Goal: Information Seeking & Learning: Learn about a topic

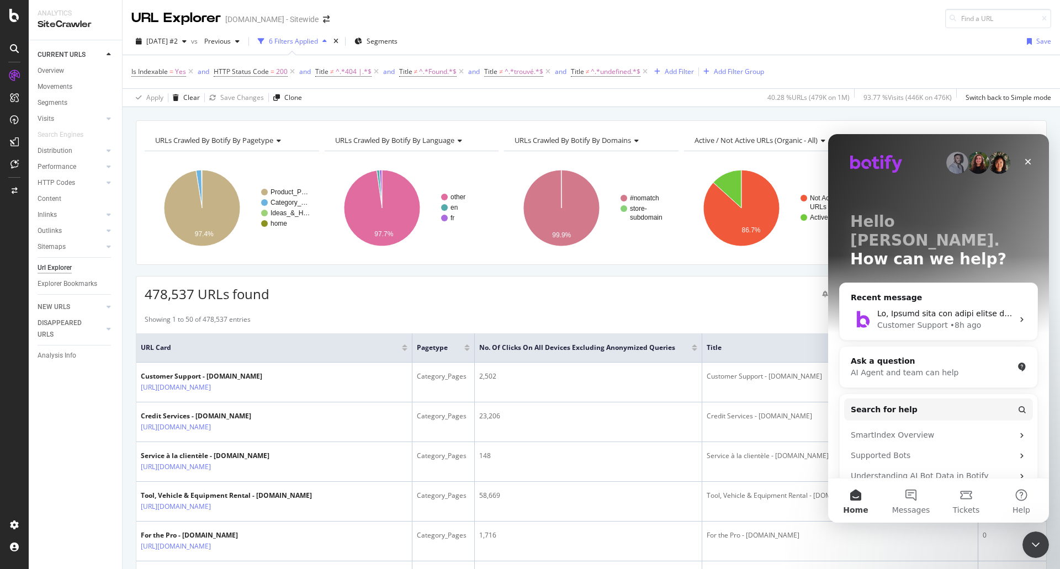
scroll to position [0, 1095]
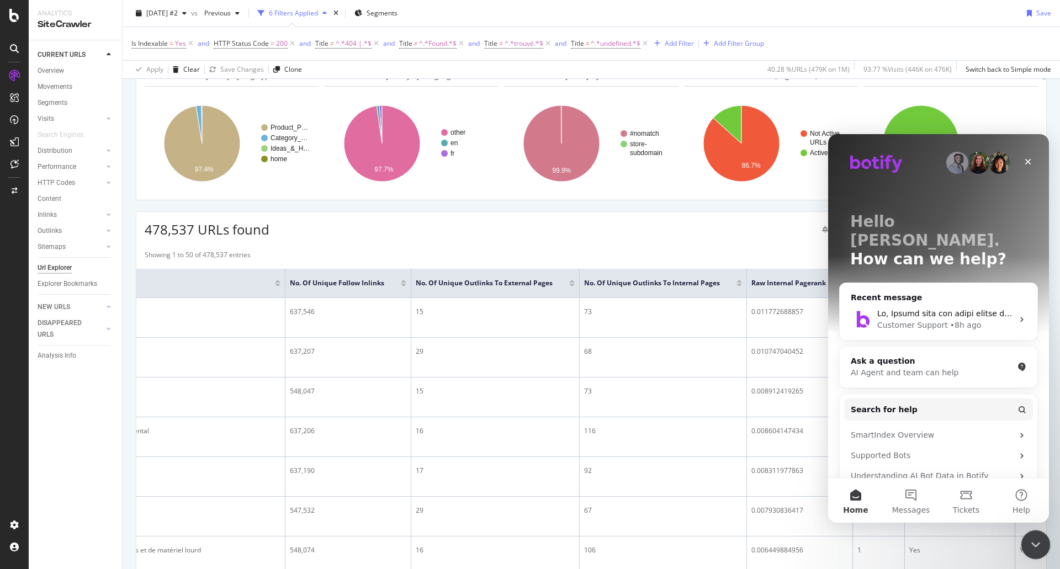
click at [1037, 543] on icon "Close Intercom Messenger" at bounding box center [1034, 543] width 13 height 13
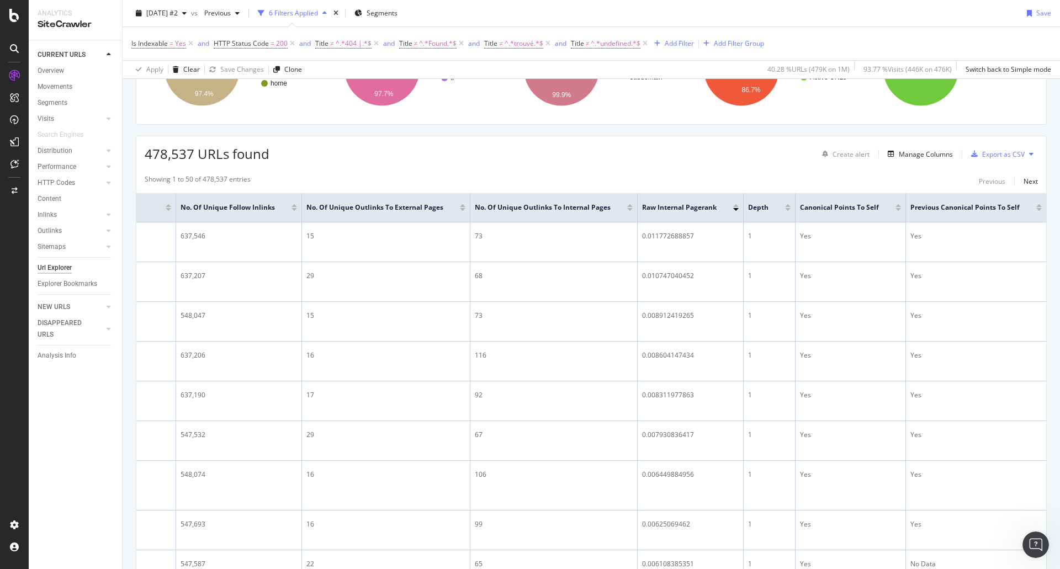
scroll to position [145, 0]
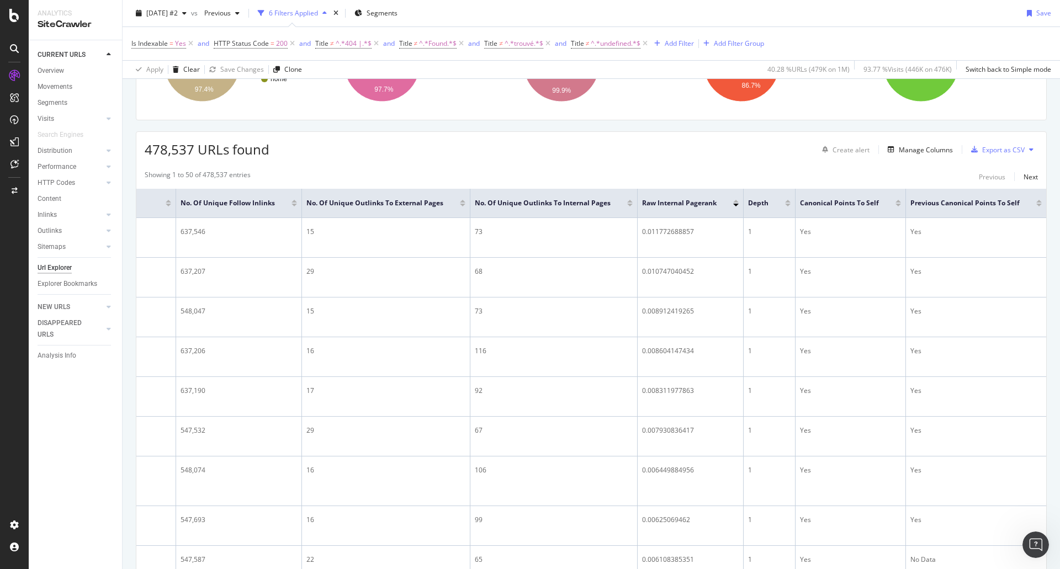
click at [733, 205] on div at bounding box center [736, 205] width 6 height 3
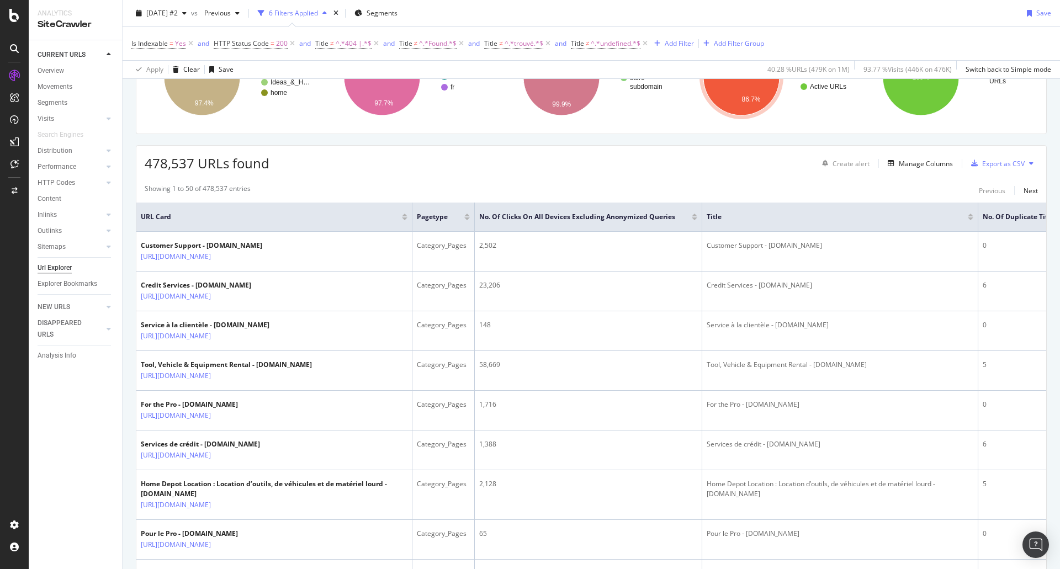
scroll to position [133, 0]
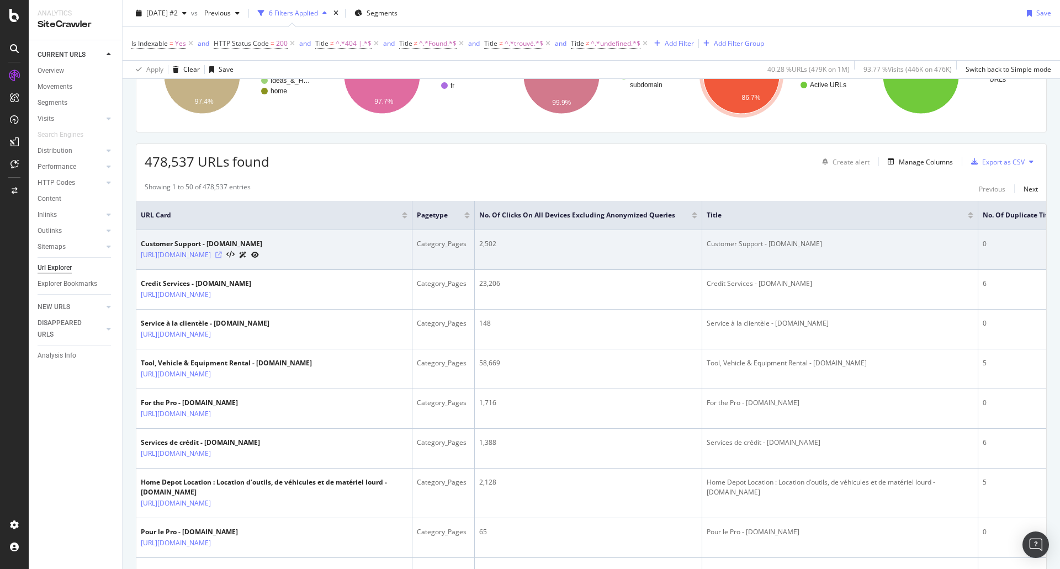
click at [222, 253] on icon at bounding box center [218, 255] width 7 height 7
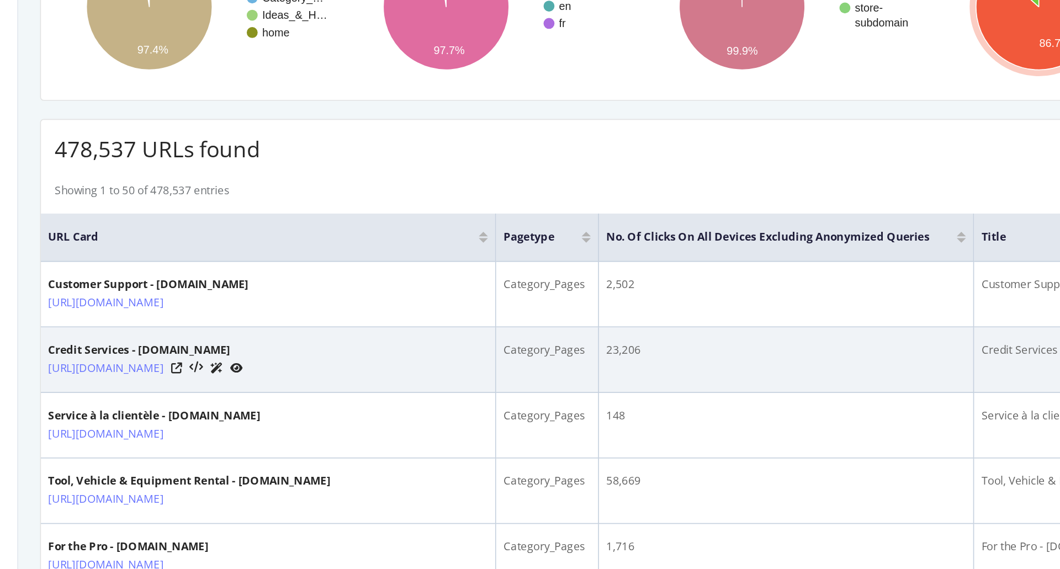
scroll to position [86, 0]
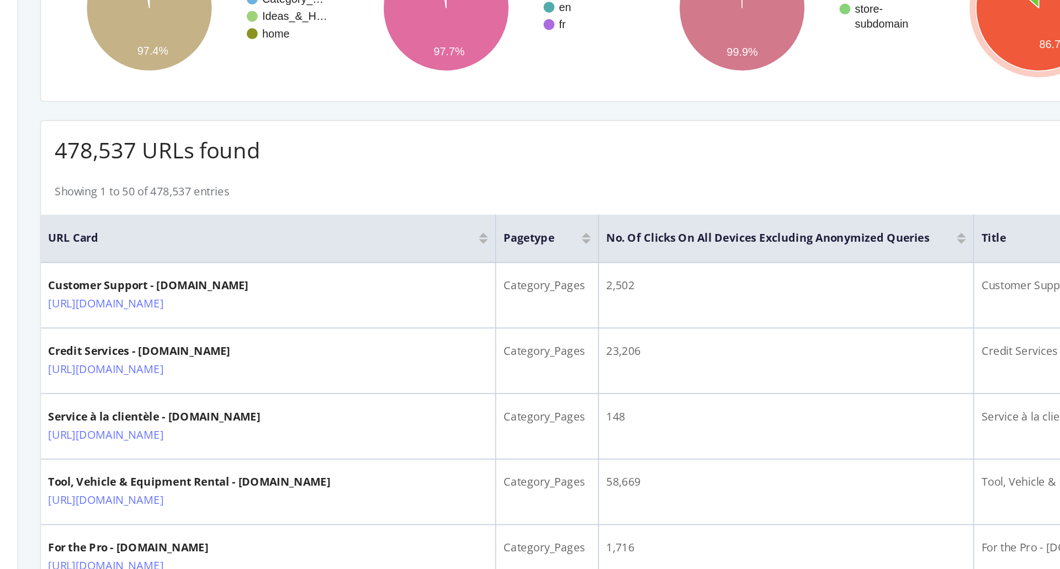
click at [692, 263] on div at bounding box center [695, 264] width 6 height 3
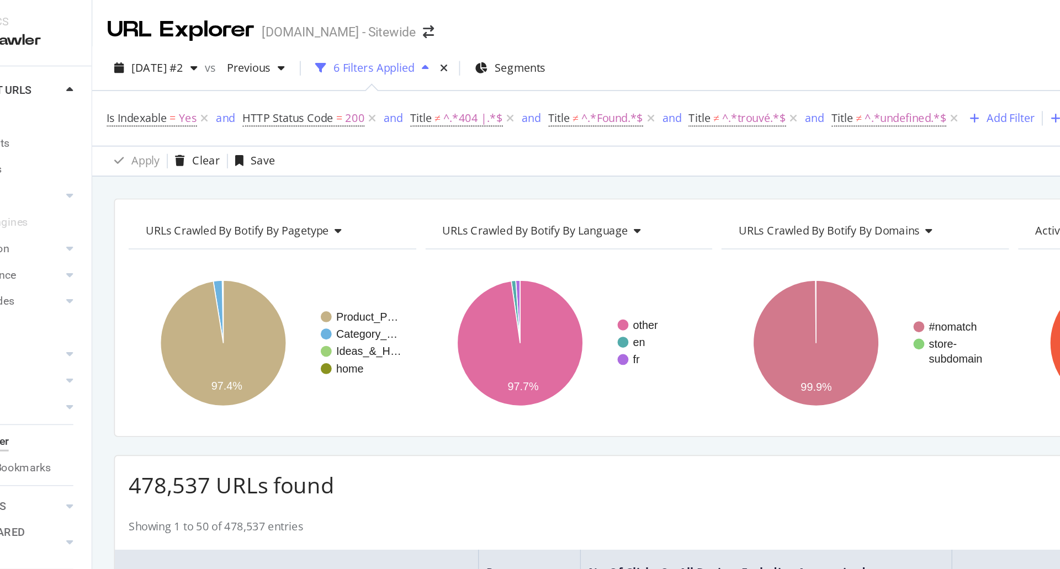
click at [318, 40] on div "6 Filters Applied" at bounding box center [293, 40] width 49 height 9
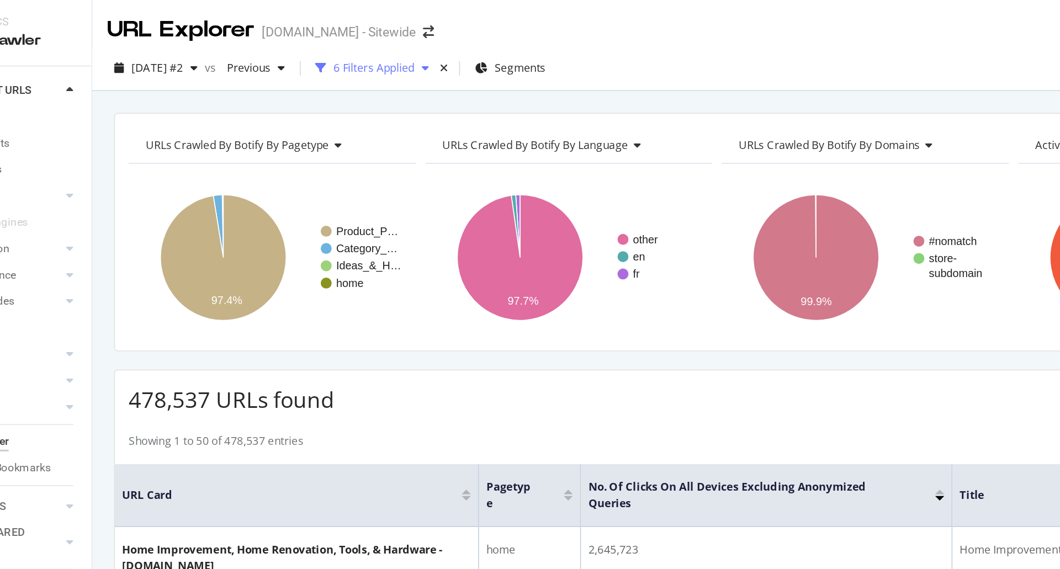
click at [327, 42] on icon "button" at bounding box center [324, 41] width 4 height 7
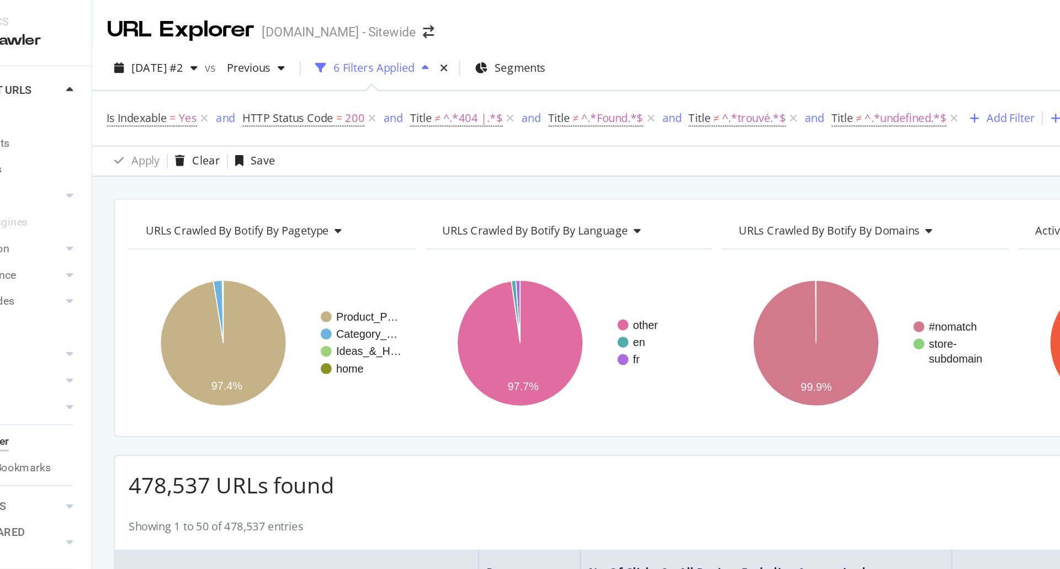
click at [327, 42] on icon "button" at bounding box center [324, 41] width 4 height 7
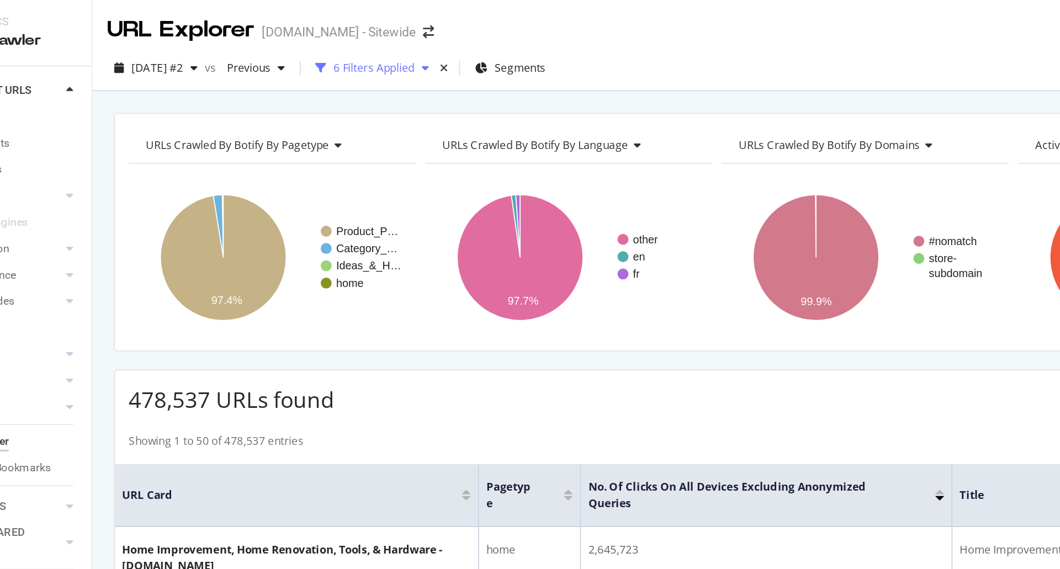
click at [327, 42] on icon "button" at bounding box center [324, 41] width 4 height 7
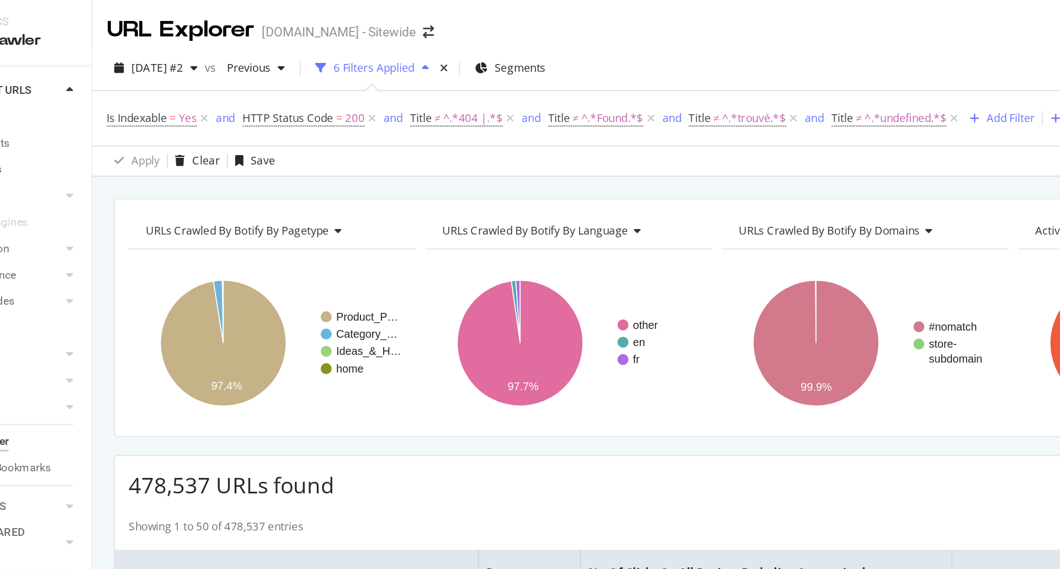
click at [327, 42] on icon "button" at bounding box center [324, 41] width 4 height 7
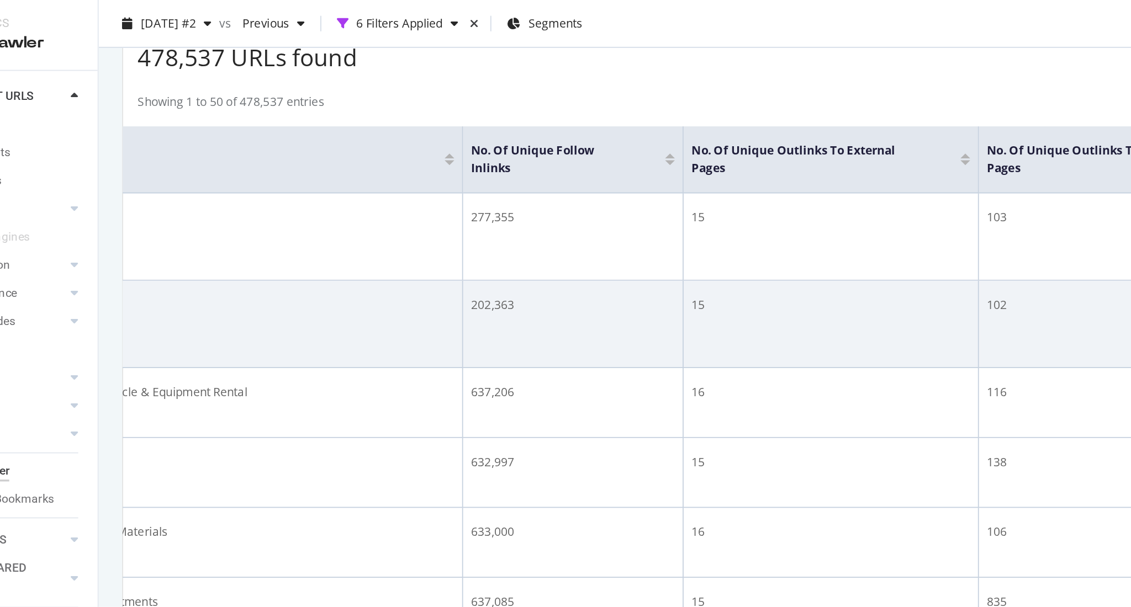
scroll to position [0, 1145]
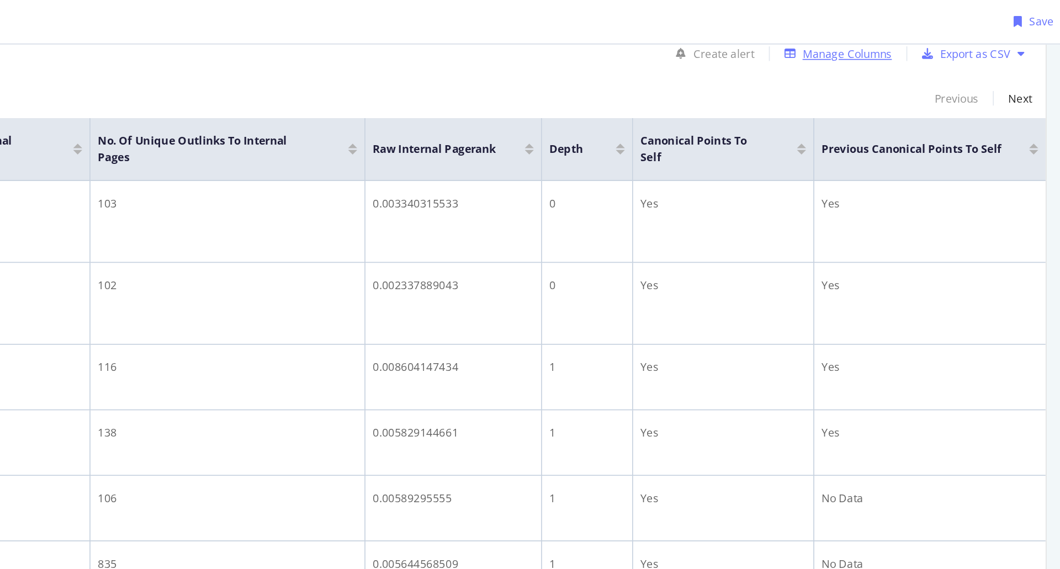
click at [914, 31] on div "Manage Columns" at bounding box center [926, 32] width 54 height 9
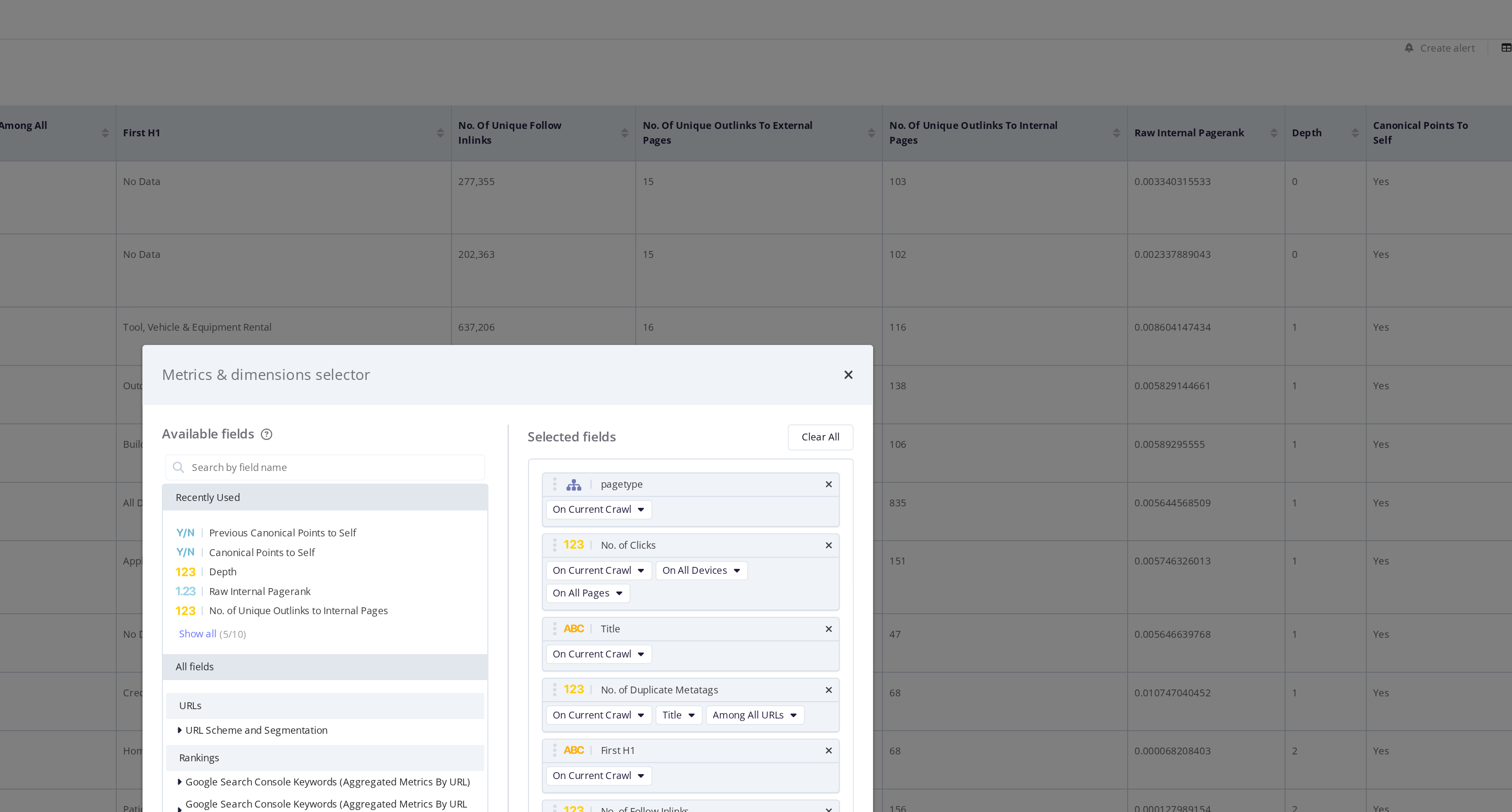
scroll to position [0, 458]
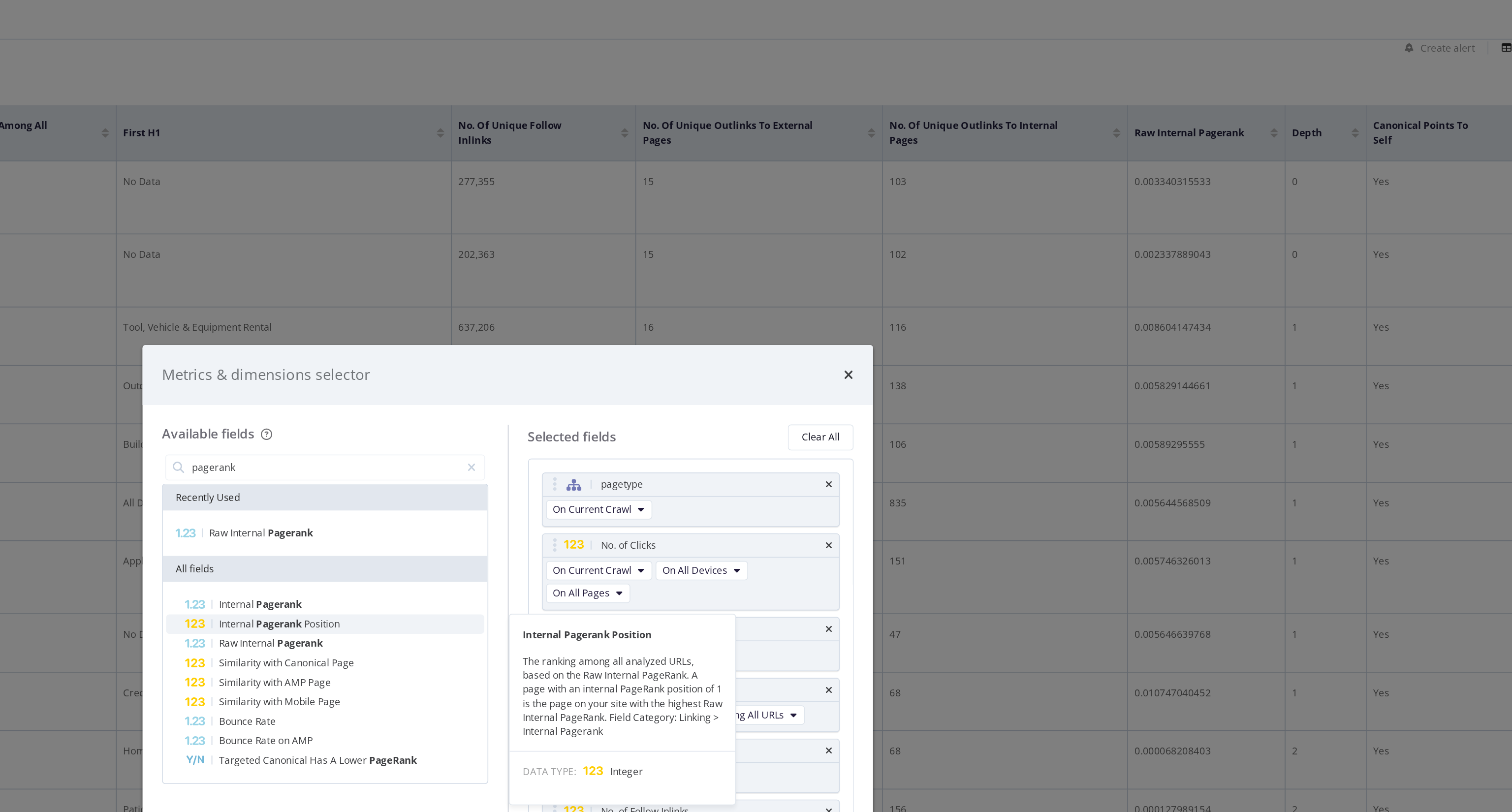
type input "pagerank"
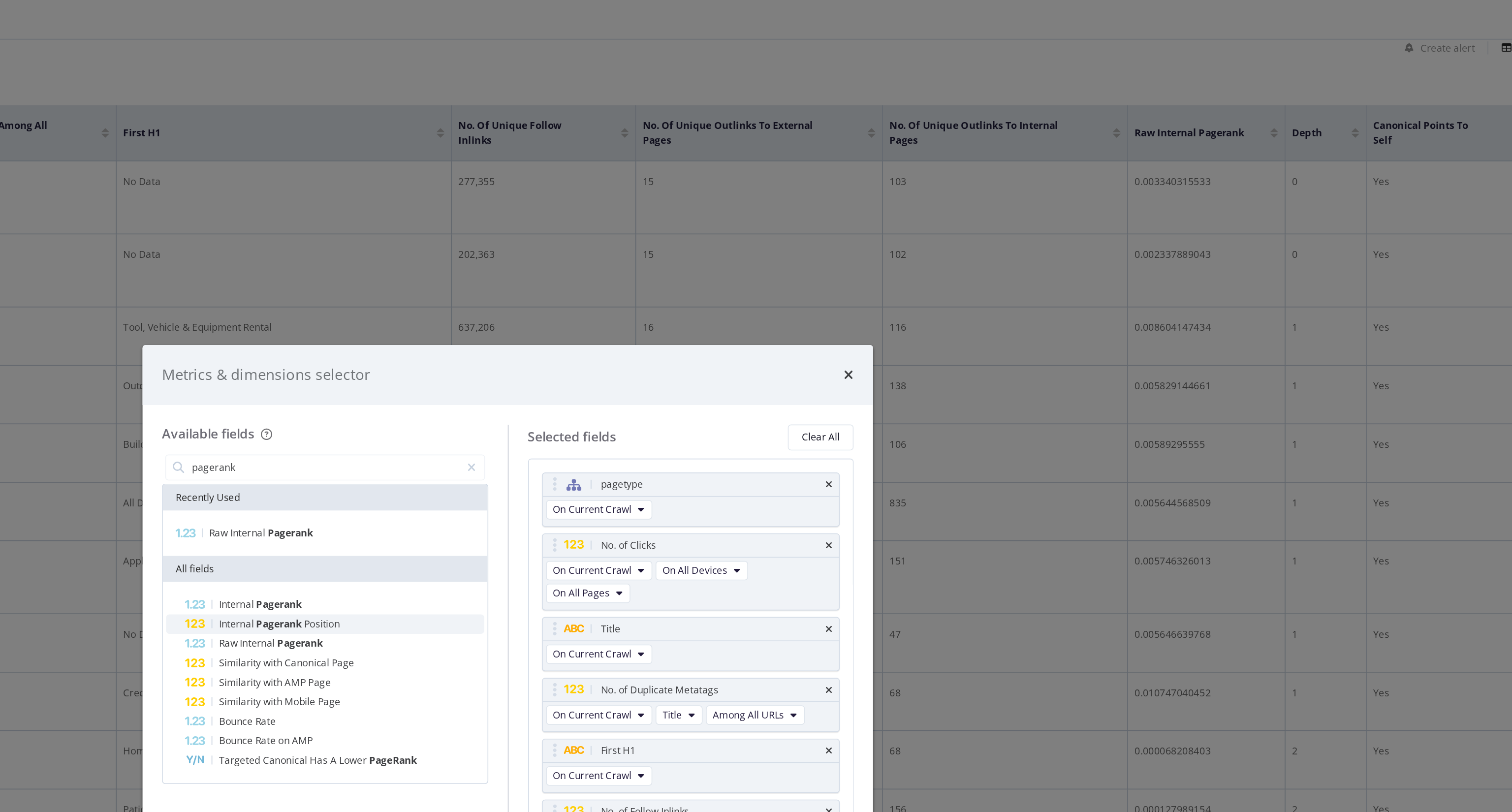
click at [660, 378] on div "Internal Pagerank Position" at bounding box center [651, 378] width 181 height 12
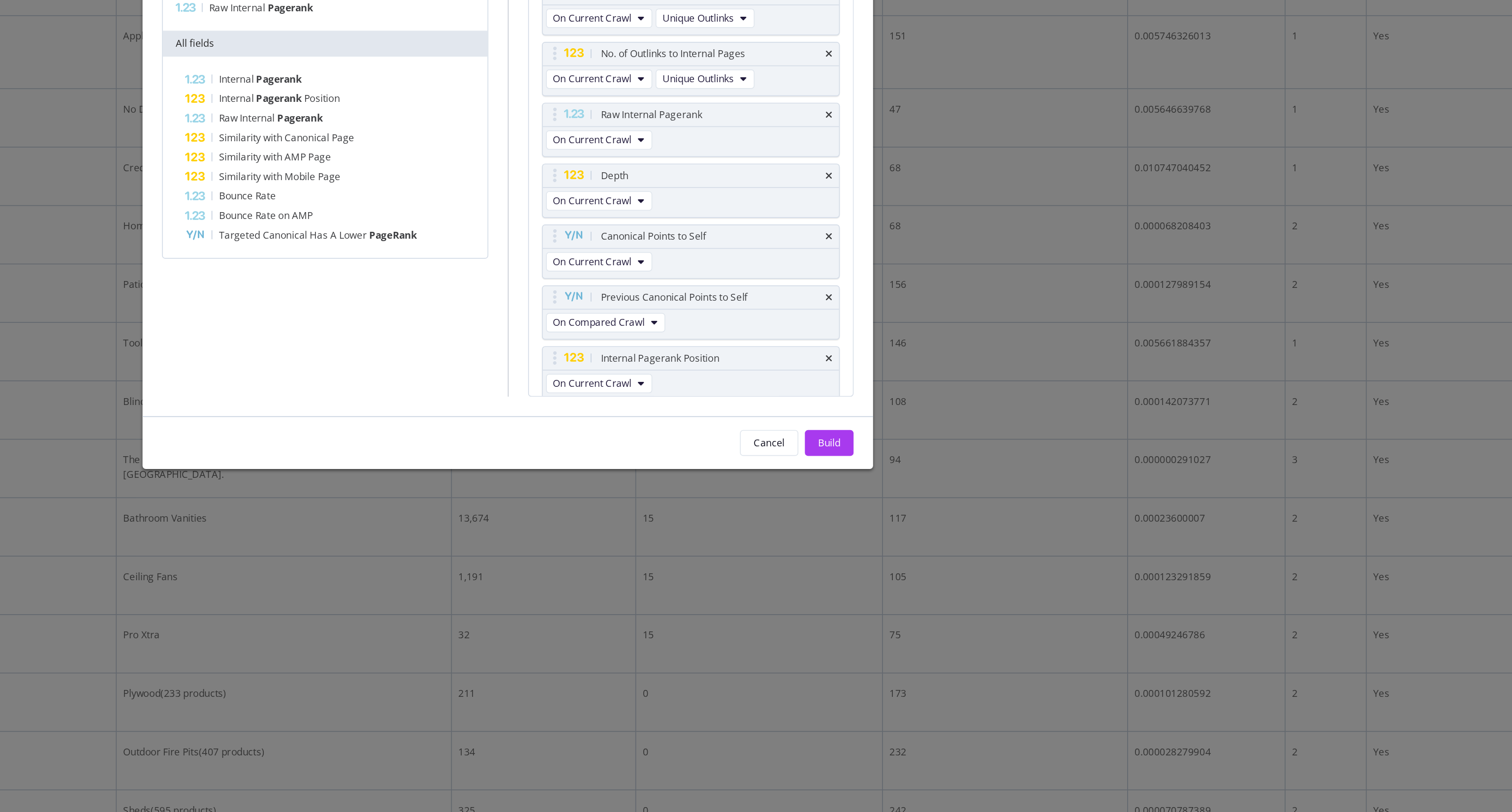
scroll to position [0, 0]
drag, startPoint x: 893, startPoint y: 543, endPoint x: 896, endPoint y: 432, distance: 111.0
click at [896, 432] on body "Analytics SiteCrawler CURRENT URLS Overview Movements Segments Visits Analysis …" at bounding box center [756, 406] width 1512 height 812
click at [944, 507] on div "Cancel Build" at bounding box center [756, 586] width 443 height 31
click at [945, 507] on div "Build" at bounding box center [950, 586] width 13 height 15
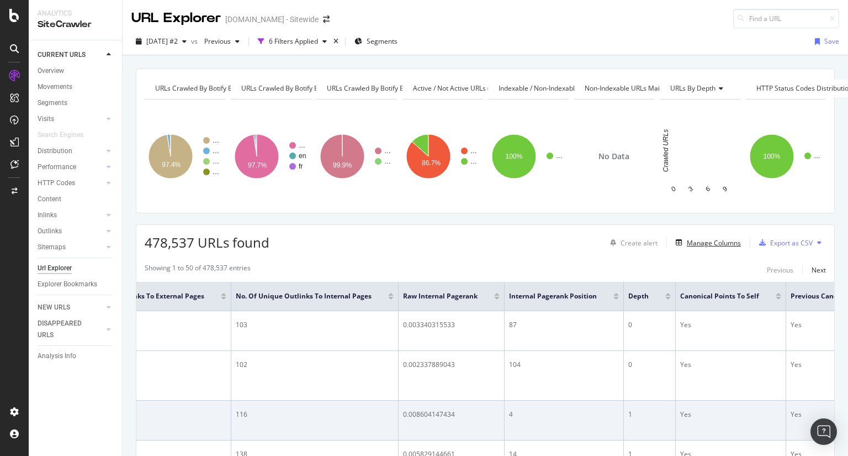
scroll to position [0, 1523]
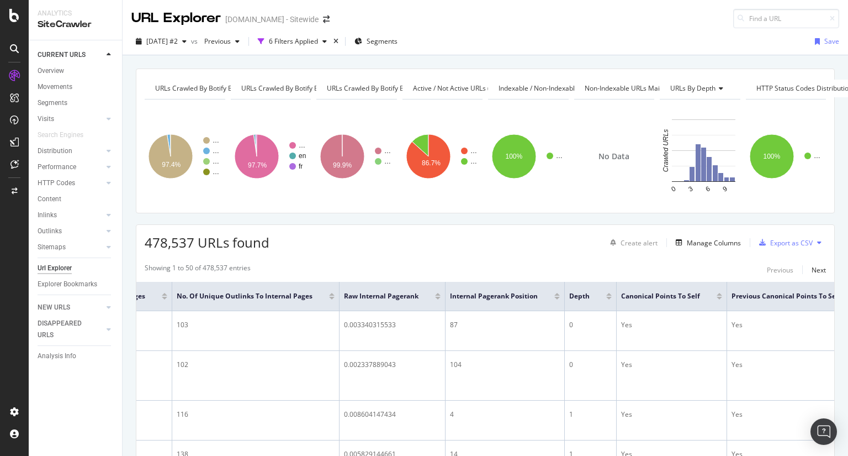
click at [435, 297] on div at bounding box center [438, 298] width 6 height 3
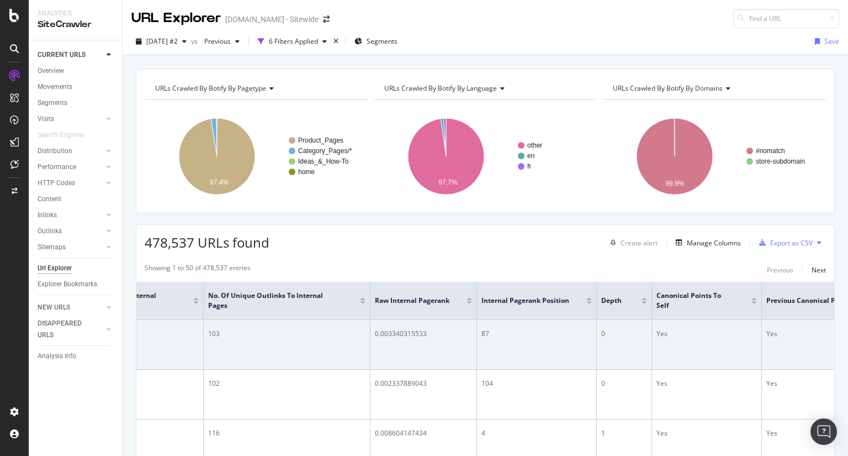
scroll to position [0, 1407]
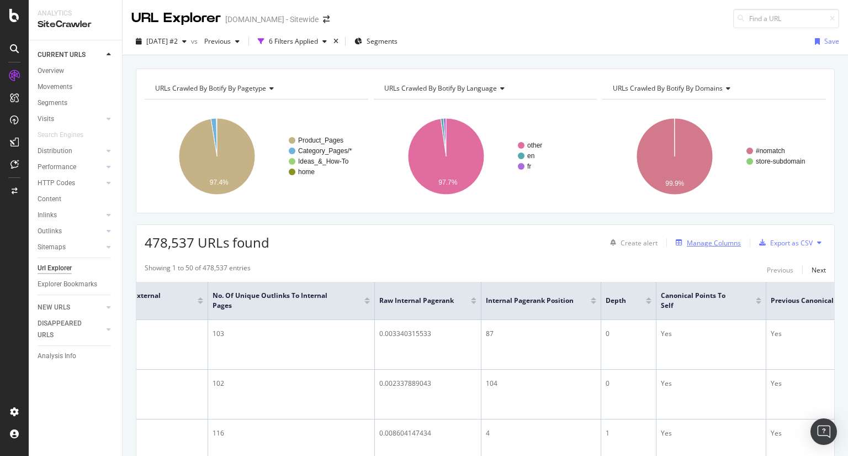
click at [673, 247] on div "Manage Columns" at bounding box center [706, 242] width 70 height 12
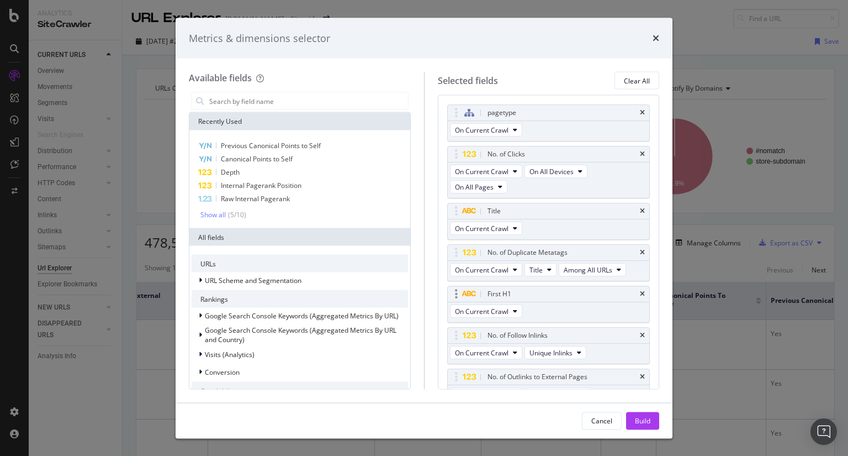
scroll to position [299, 0]
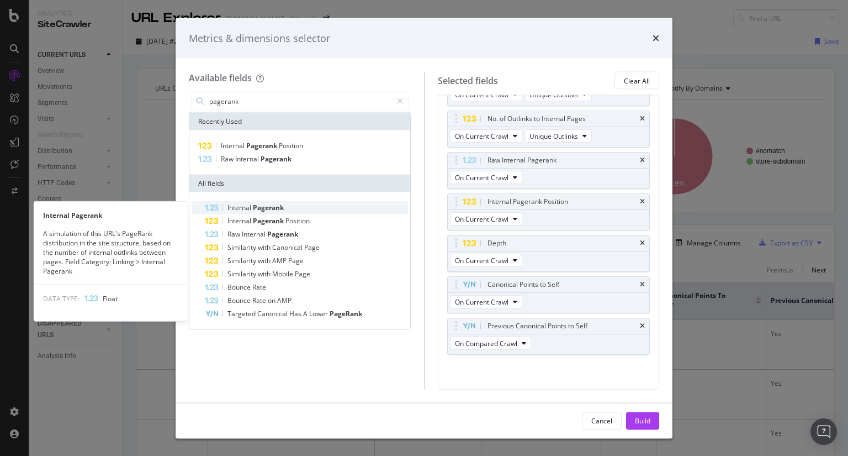
type input "pagerank"
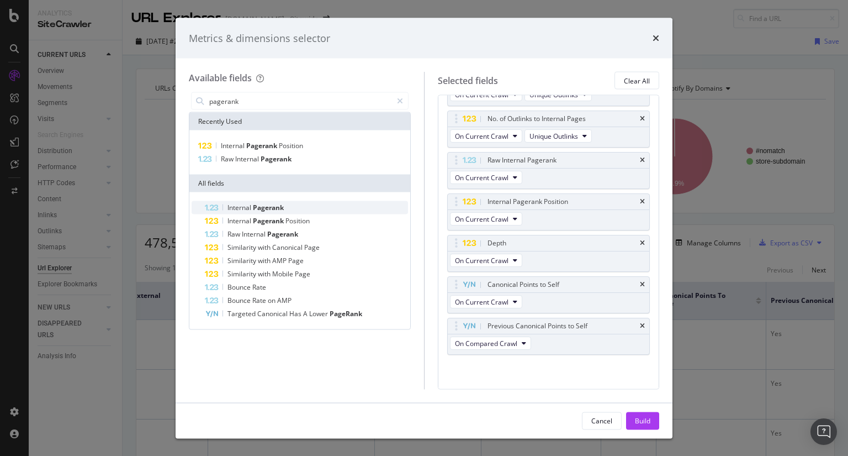
click at [294, 210] on div "Internal Pagerank" at bounding box center [306, 207] width 203 height 13
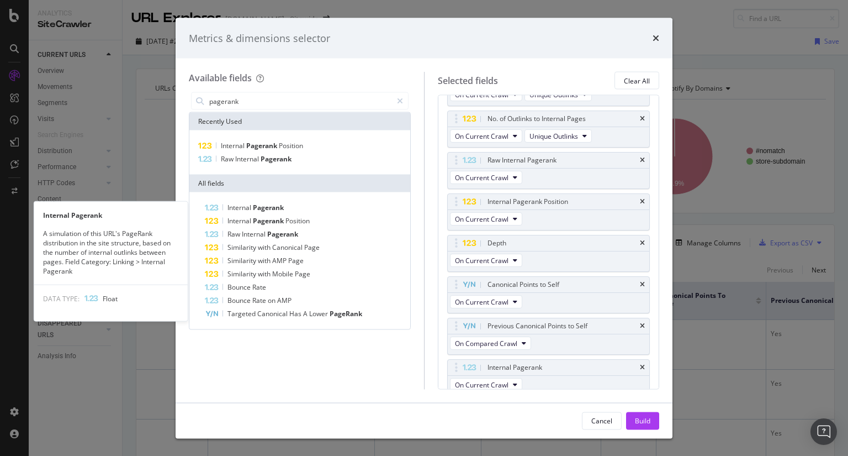
scroll to position [303, 0]
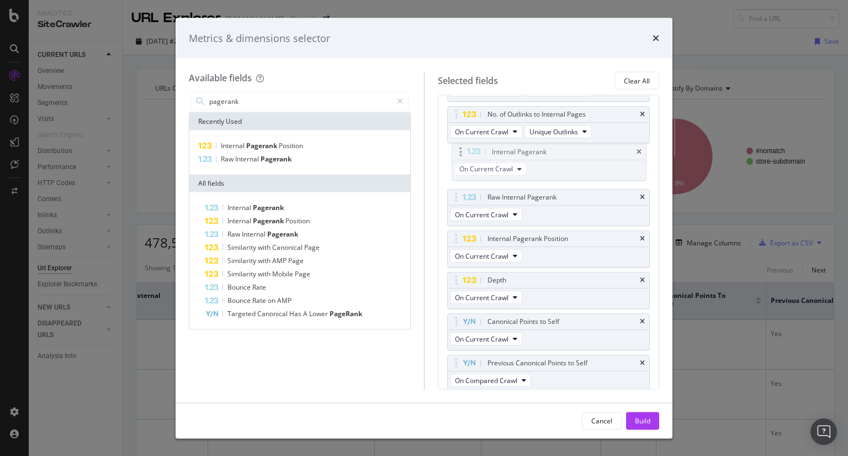
drag, startPoint x: 565, startPoint y: 379, endPoint x: 570, endPoint y: 171, distance: 208.2
click at [570, 171] on body "Analytics SiteCrawler CURRENT URLS Overview Movements Segments Visits Analysis …" at bounding box center [424, 228] width 848 height 456
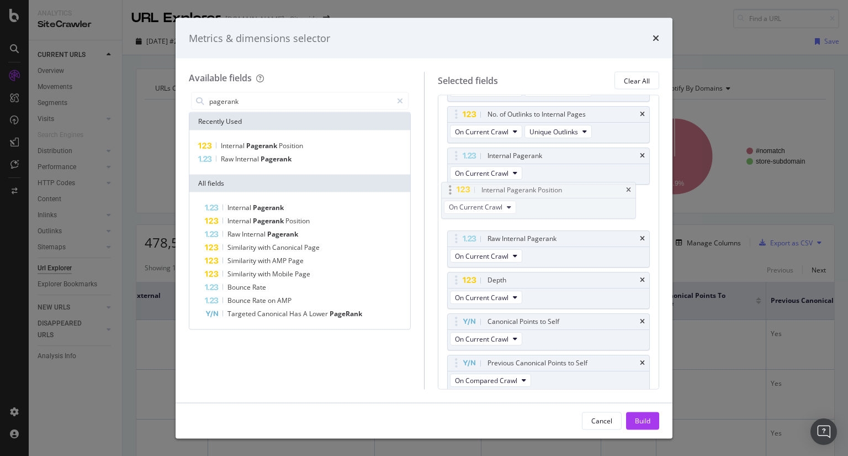
drag, startPoint x: 579, startPoint y: 252, endPoint x: 573, endPoint y: 205, distance: 47.3
click at [573, 205] on body "Analytics SiteCrawler CURRENT URLS Overview Movements Segments Visits Analysis …" at bounding box center [424, 228] width 848 height 456
click at [638, 421] on div "Build" at bounding box center [642, 419] width 15 height 9
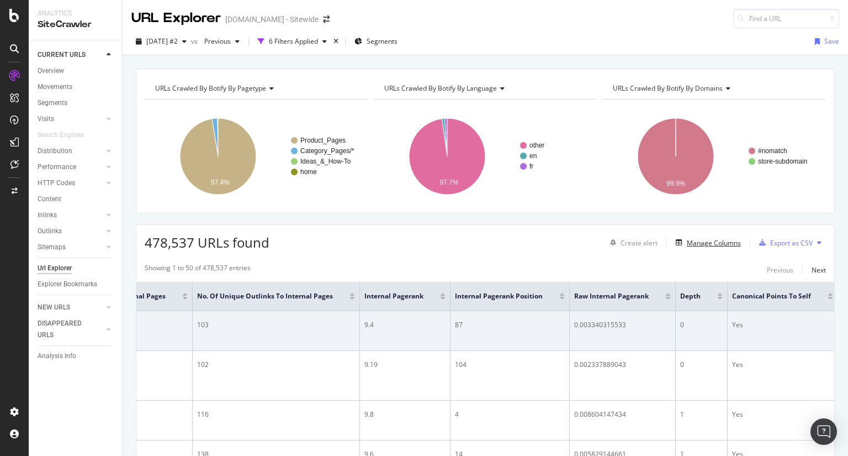
scroll to position [0, 1502]
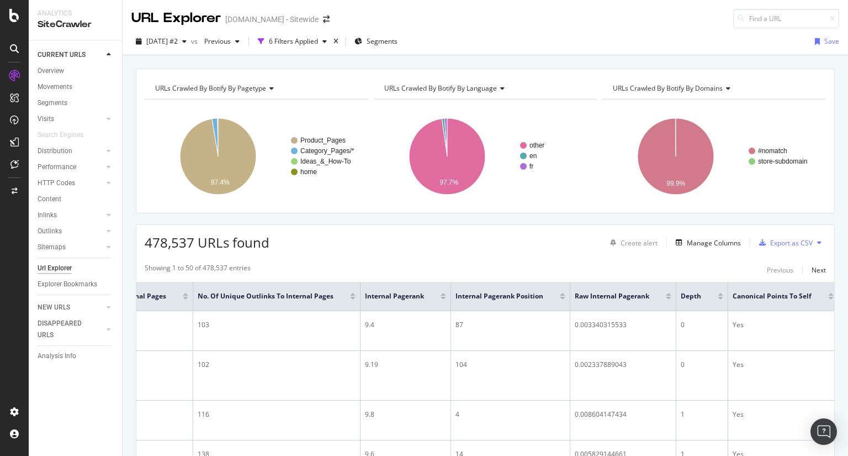
click at [666, 297] on div at bounding box center [669, 298] width 6 height 3
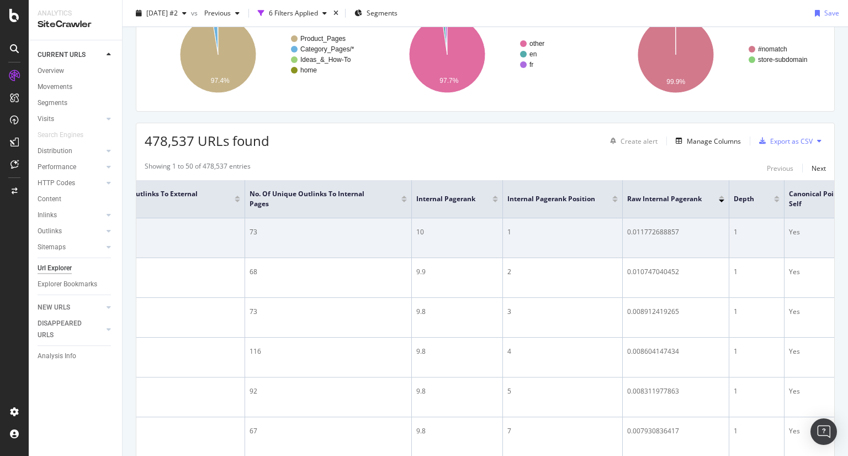
scroll to position [101, 0]
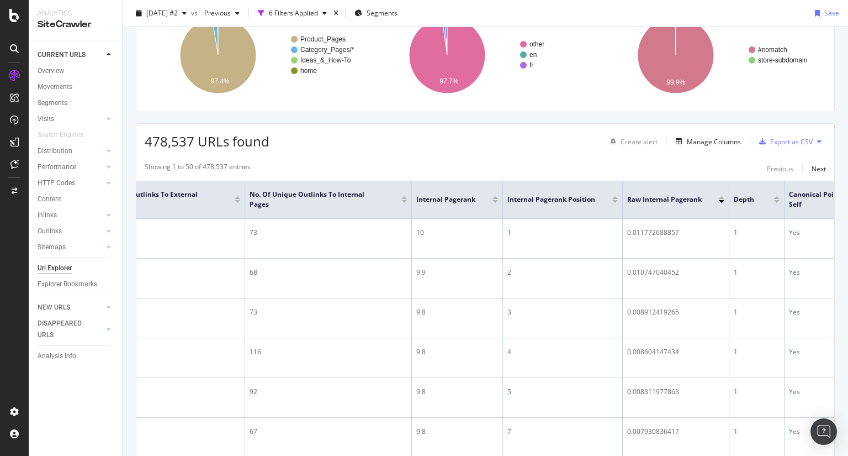
click at [615, 196] on div at bounding box center [615, 197] width 6 height 3
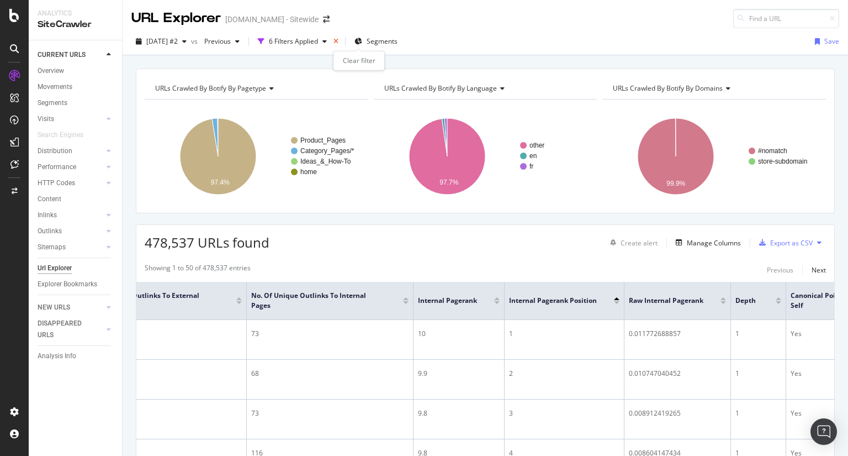
click at [338, 40] on icon "times" at bounding box center [336, 41] width 5 height 7
